Goal: Task Accomplishment & Management: Use online tool/utility

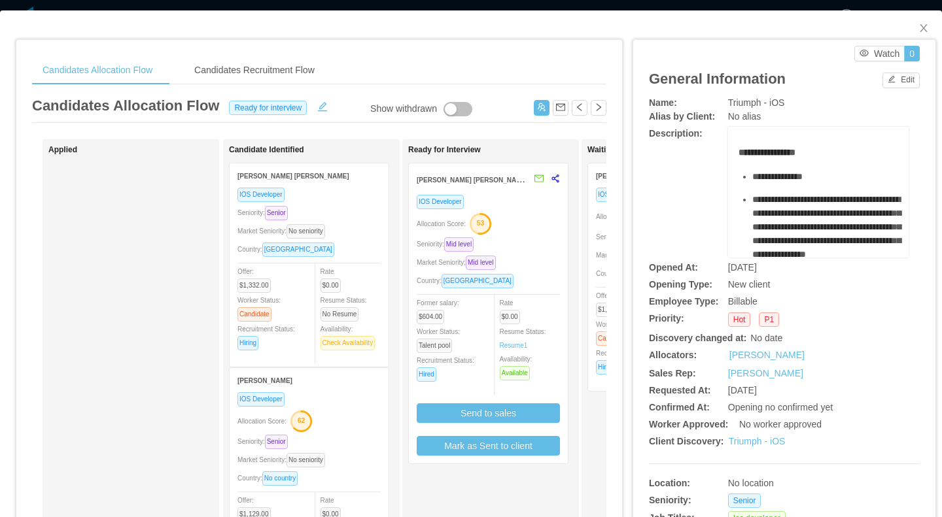
scroll to position [14, 0]
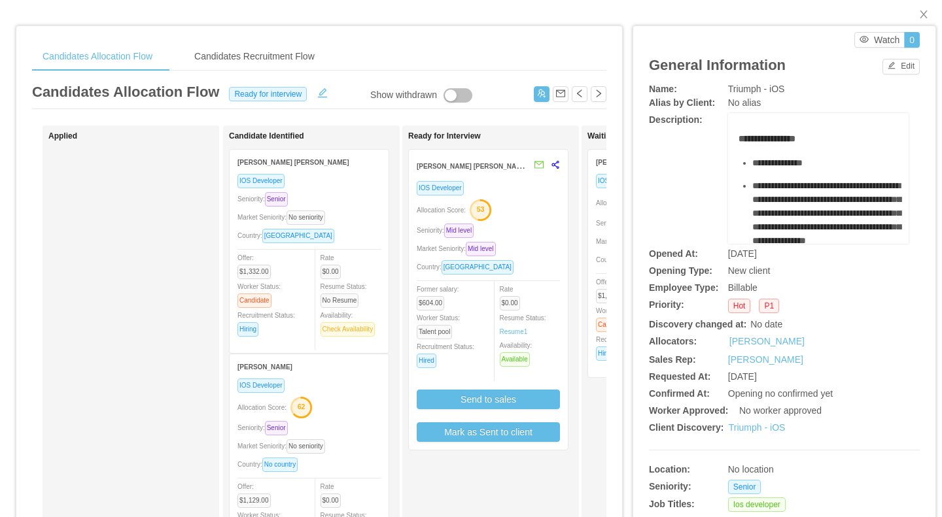
click at [366, 201] on div "Seniority: Senior" at bounding box center [308, 199] width 143 height 15
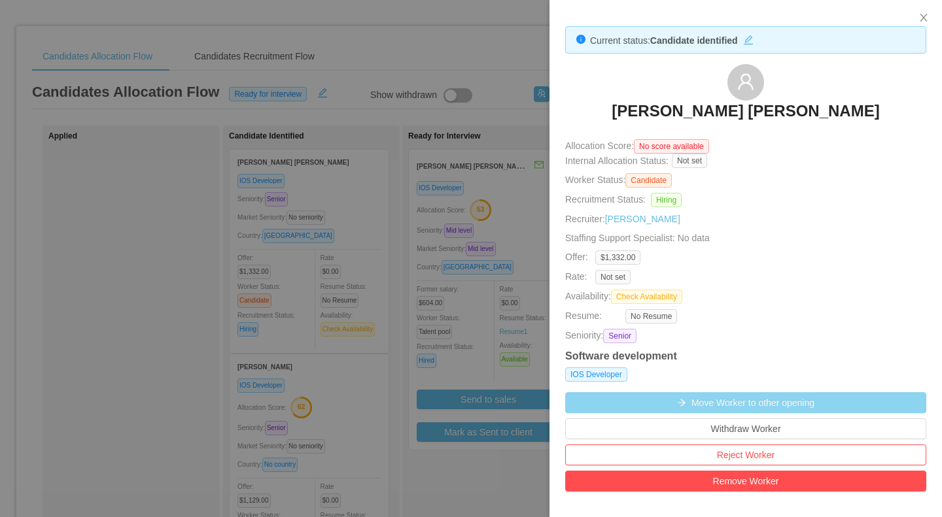
drag, startPoint x: 787, startPoint y: 402, endPoint x: 770, endPoint y: 398, distance: 17.6
click at [787, 402] on button "Move Worker to other opening" at bounding box center [745, 402] width 361 height 21
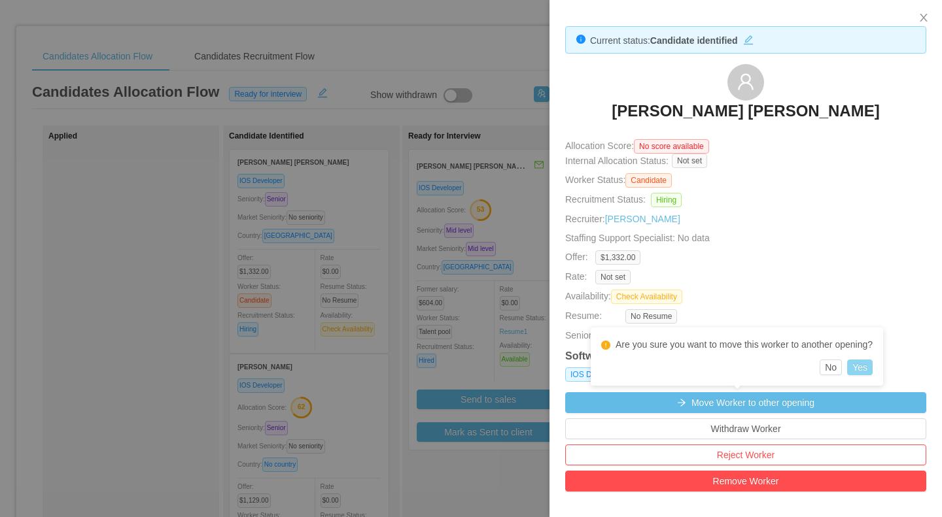
click at [868, 369] on button "Yes" at bounding box center [860, 368] width 26 height 16
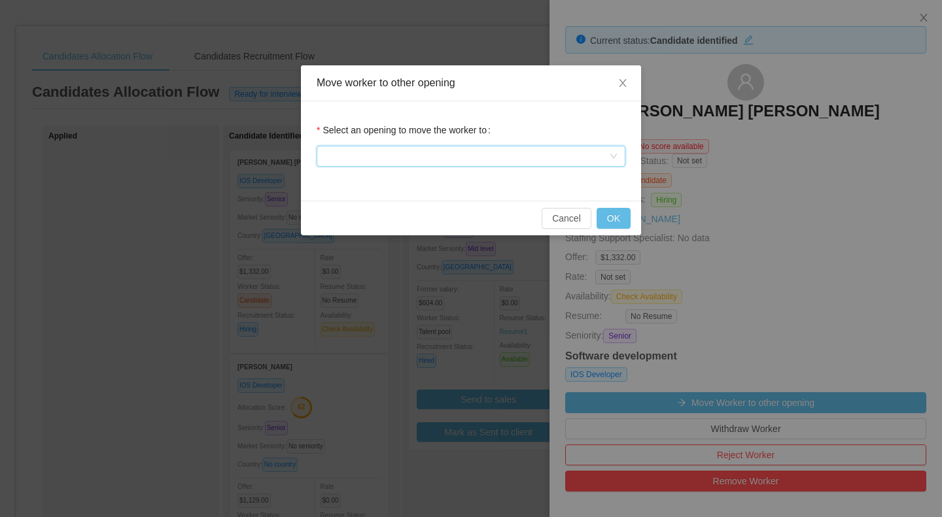
click at [470, 163] on div at bounding box center [466, 156] width 284 height 20
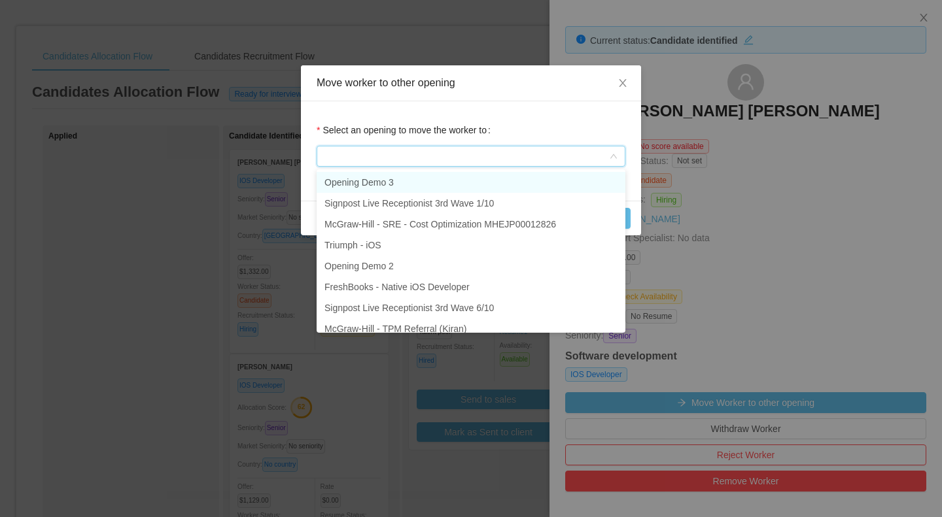
click at [396, 183] on li "Opening Demo 3" at bounding box center [471, 182] width 309 height 21
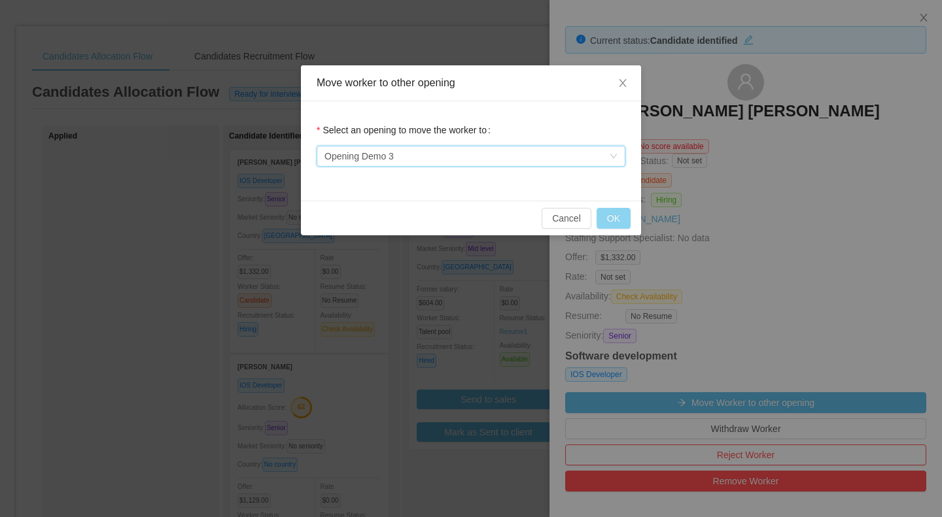
click at [623, 217] on button "OK" at bounding box center [613, 218] width 34 height 21
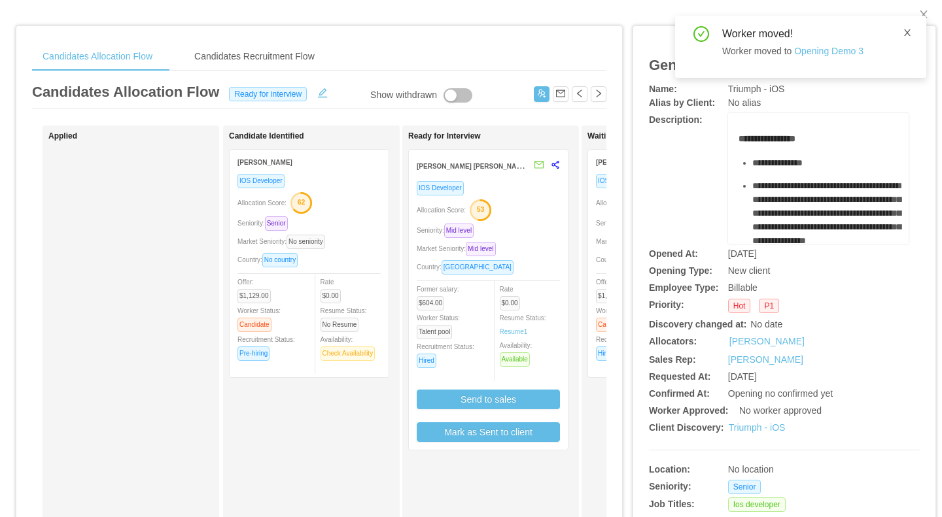
click at [911, 34] on icon "icon: close" at bounding box center [906, 32] width 9 height 9
